Goal: Go to known website: Access a specific website the user already knows

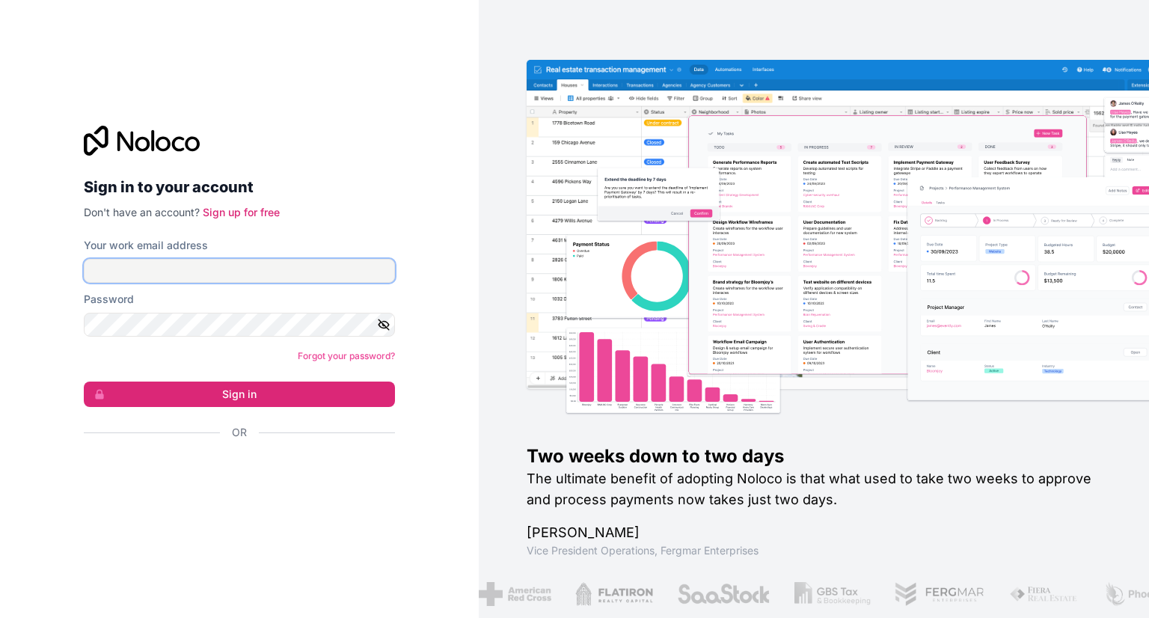
type input "[PERSON_NAME][EMAIL_ADDRESS][DOMAIN_NAME]"
click at [381, 326] on icon "button" at bounding box center [383, 324] width 13 height 13
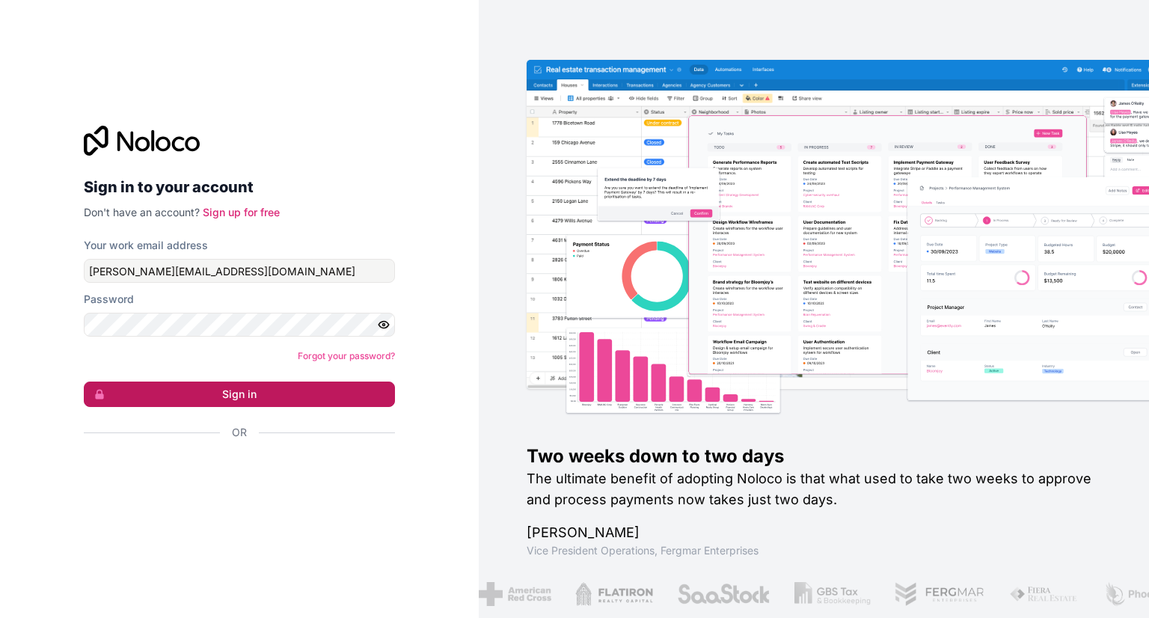
click at [231, 390] on button "Sign in" at bounding box center [239, 394] width 311 height 25
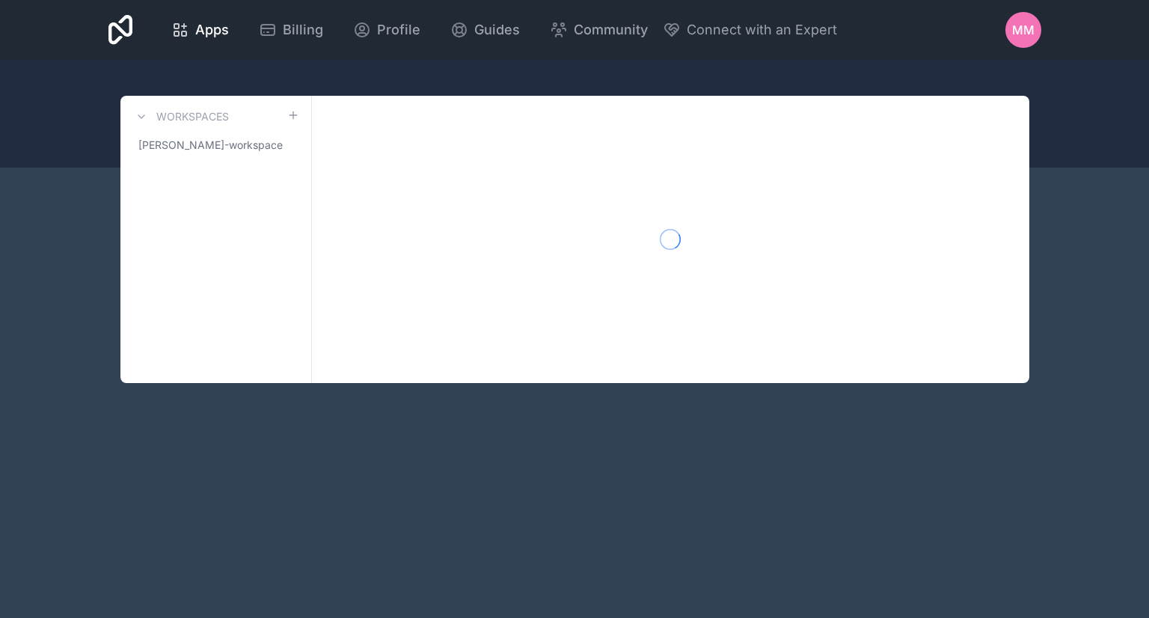
click at [272, 479] on div "Apps Billing Profile Guides Community Connect with an Expert MM Billing Profile…" at bounding box center [574, 309] width 1149 height 618
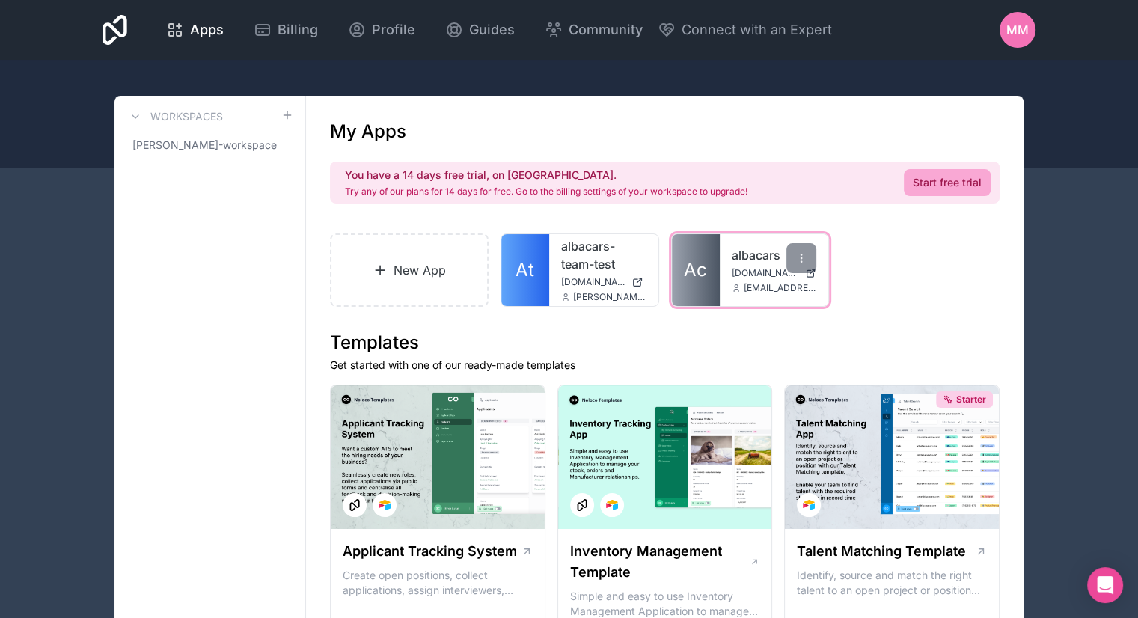
click at [708, 264] on link "Ac" at bounding box center [696, 270] width 48 height 72
